Goal: Feedback & Contribution: Submit feedback/report problem

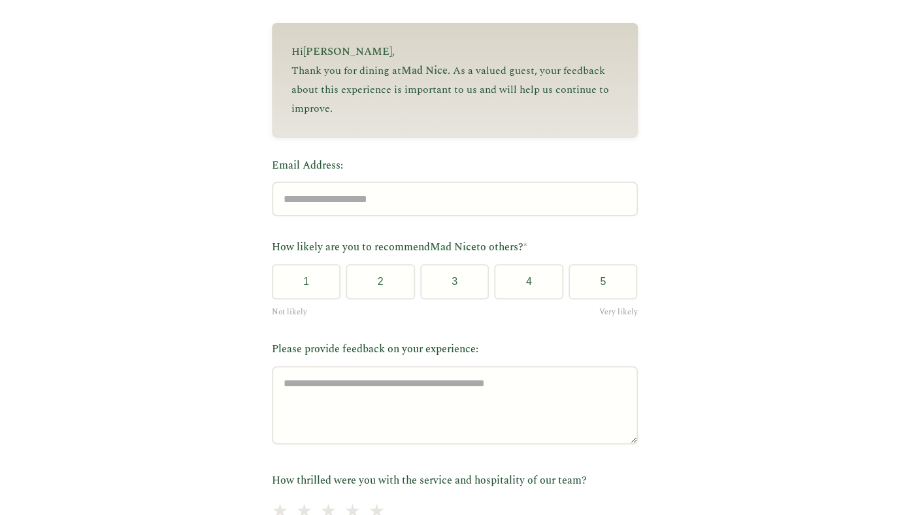
scroll to position [156, 0]
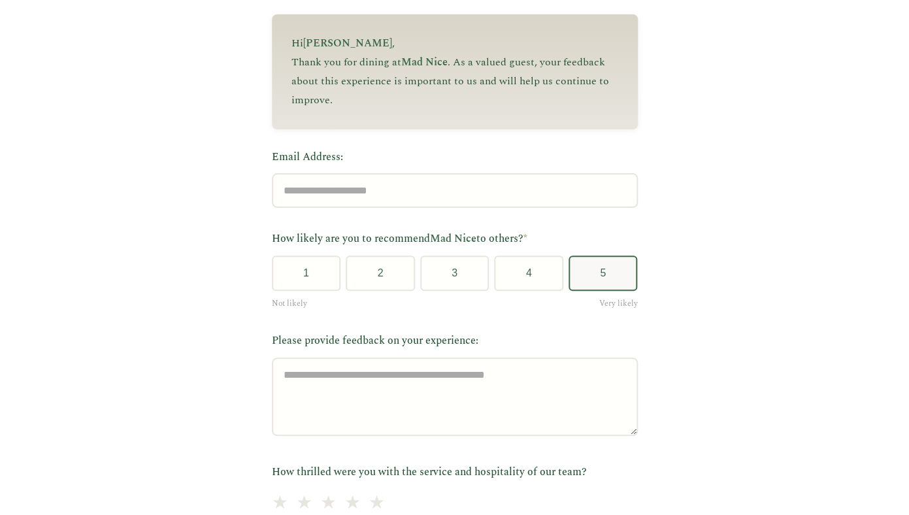
click at [579, 277] on button "5" at bounding box center [603, 273] width 69 height 35
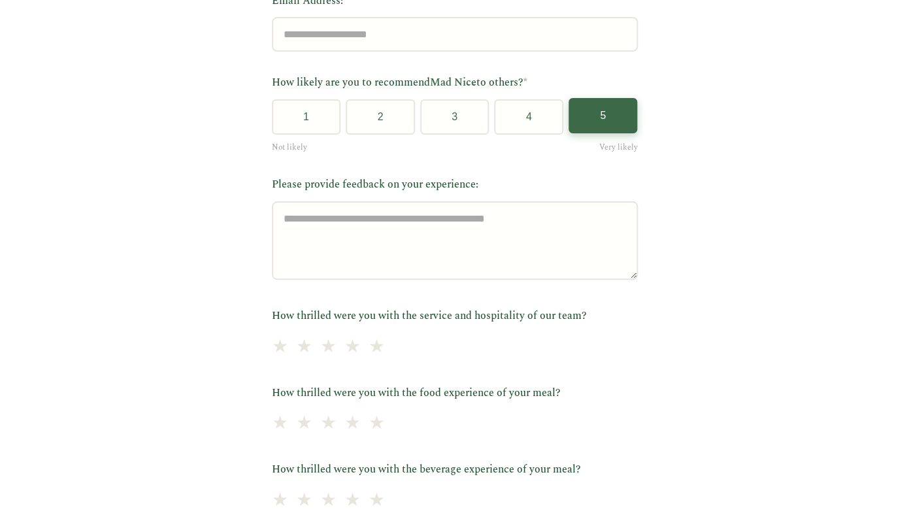
scroll to position [315, 0]
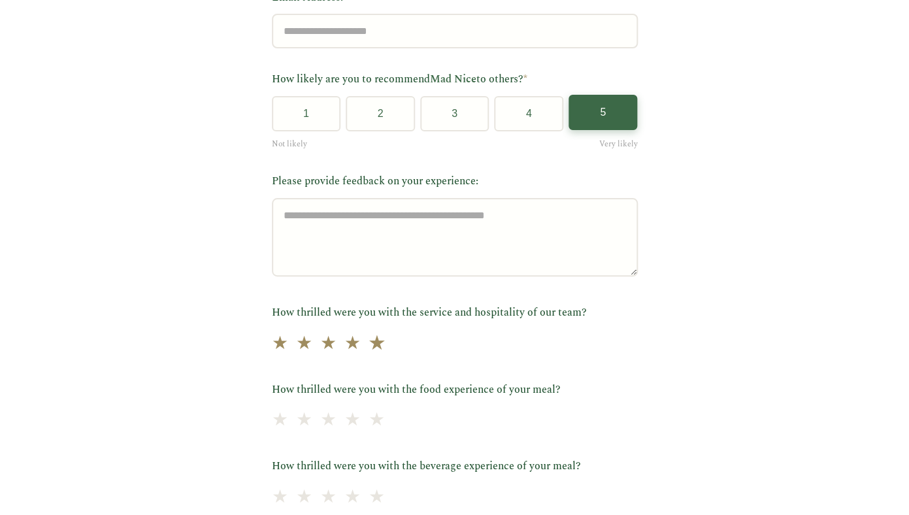
click at [386, 341] on span "★" at bounding box center [376, 344] width 18 height 32
click at [386, 421] on span "★" at bounding box center [376, 421] width 18 height 32
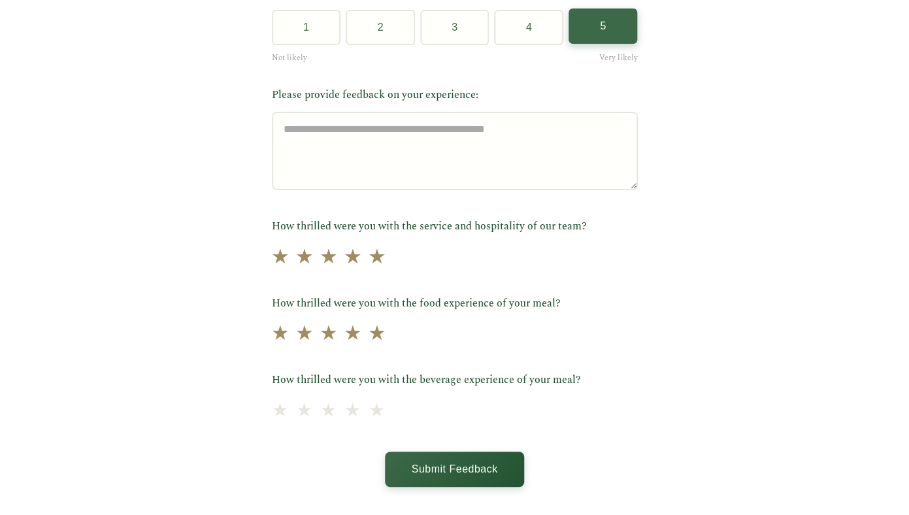
scroll to position [409, 0]
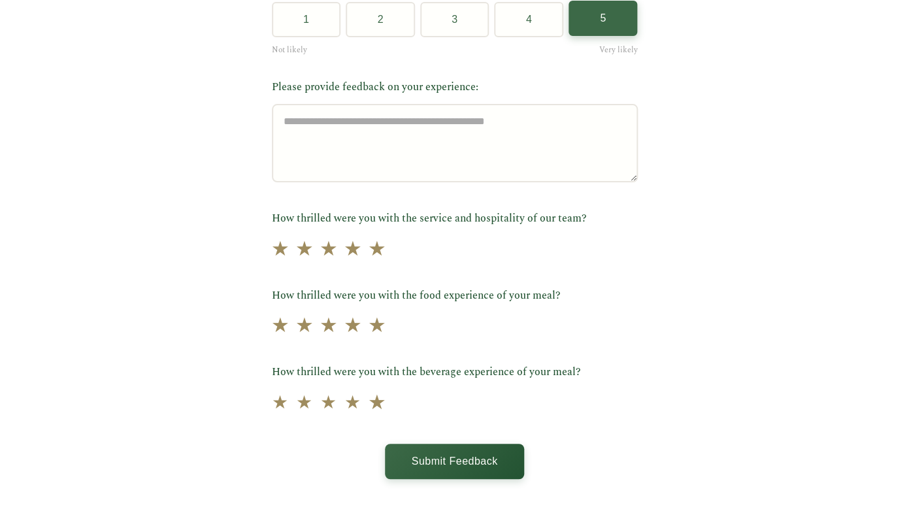
click at [386, 399] on span "★" at bounding box center [376, 403] width 18 height 32
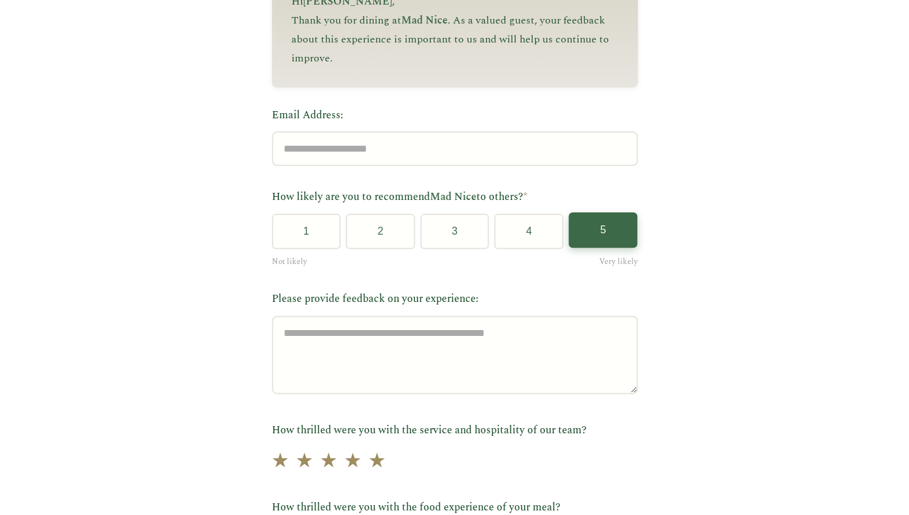
scroll to position [195, 0]
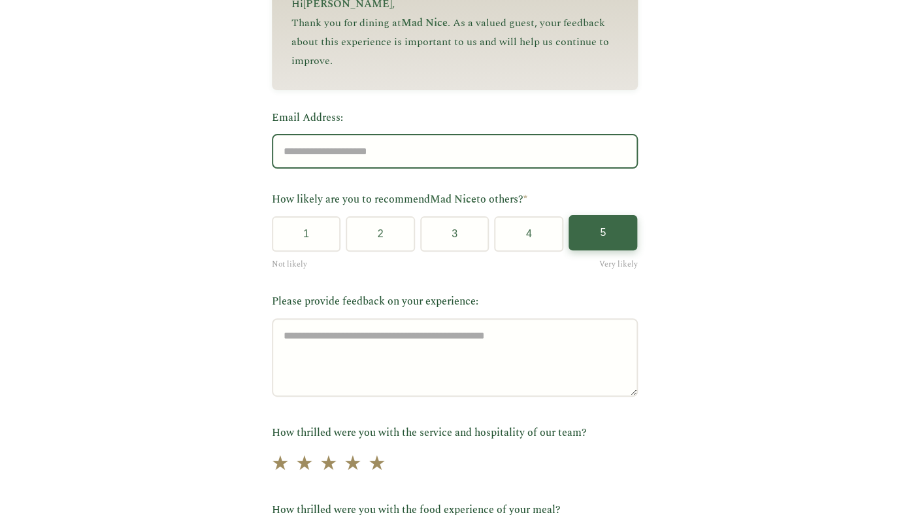
click at [395, 163] on input "Email Address:" at bounding box center [455, 151] width 366 height 35
type input "**********"
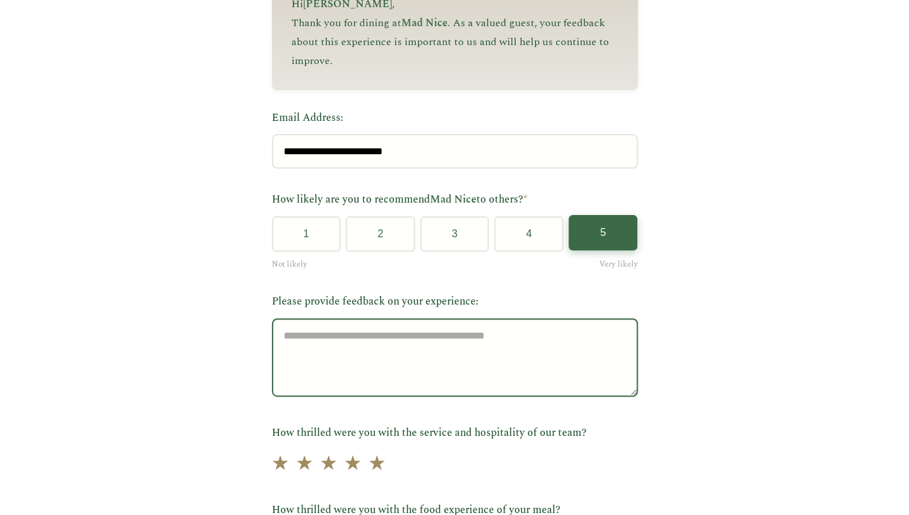
click at [395, 381] on textarea "Please provide feedback on your experience:" at bounding box center [455, 357] width 366 height 78
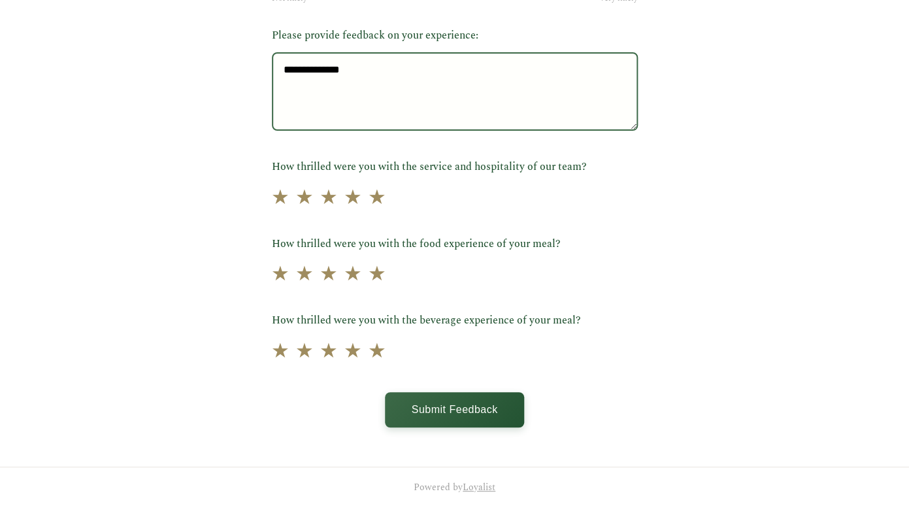
scroll to position [466, 0]
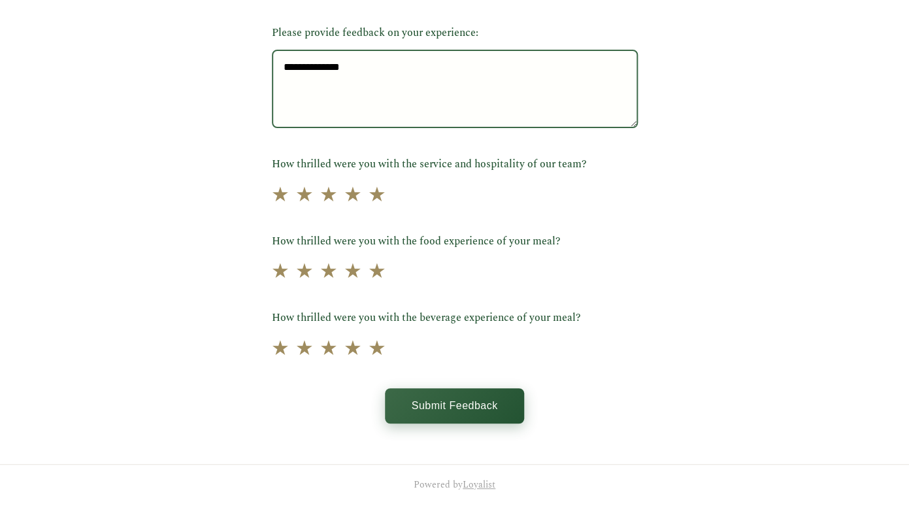
type textarea "**********"
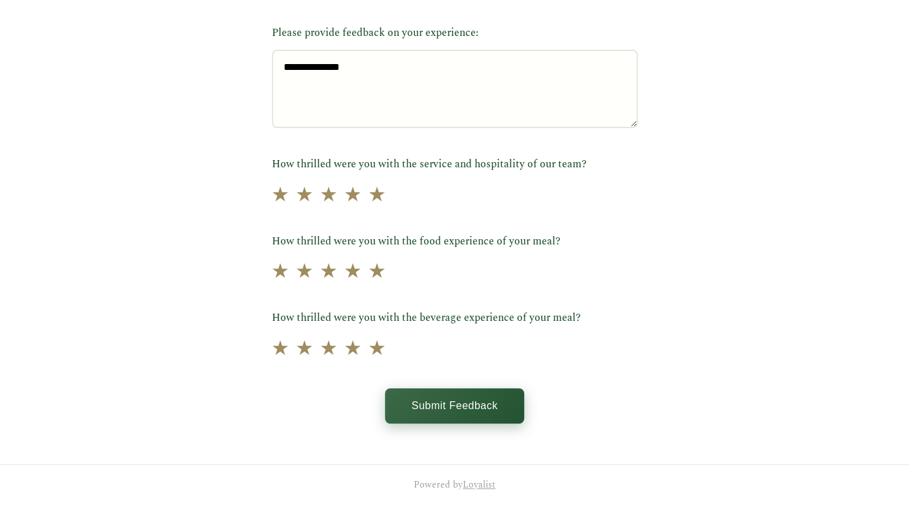
click at [465, 402] on button "Submit Feedback" at bounding box center [454, 405] width 139 height 35
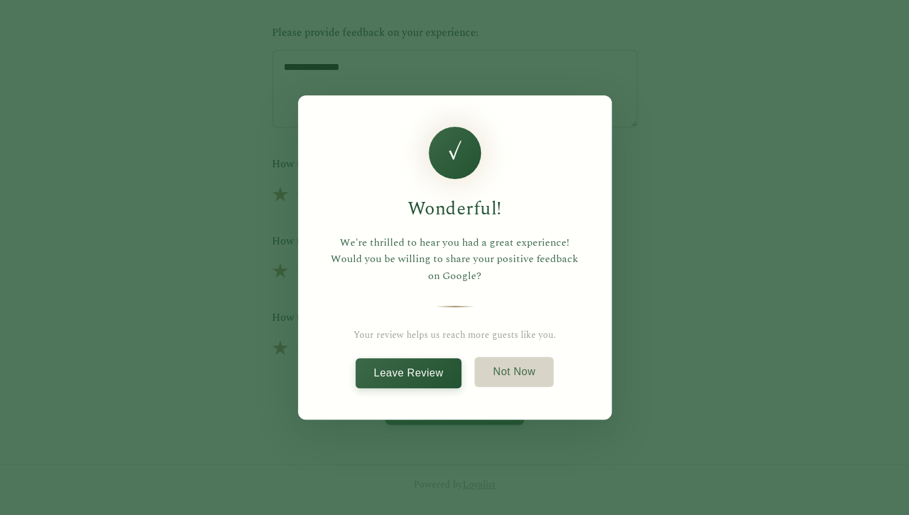
click at [516, 369] on button "Not Now" at bounding box center [514, 372] width 79 height 30
